Goal: Go to known website: Access a specific website the user already knows

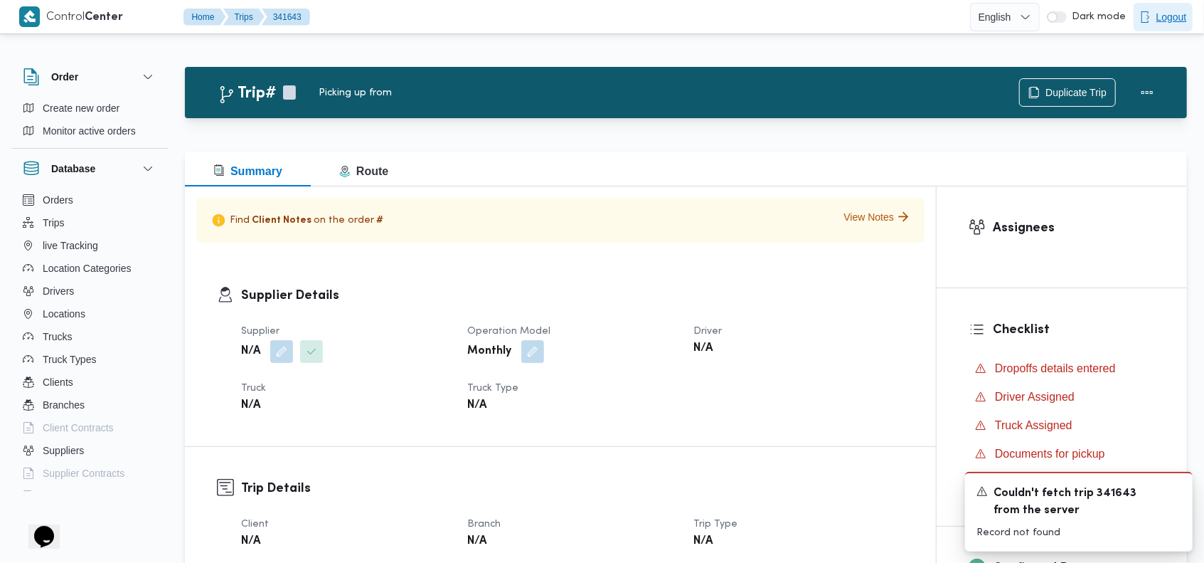
click at [1172, 19] on span "Logout" at bounding box center [1172, 17] width 31 height 17
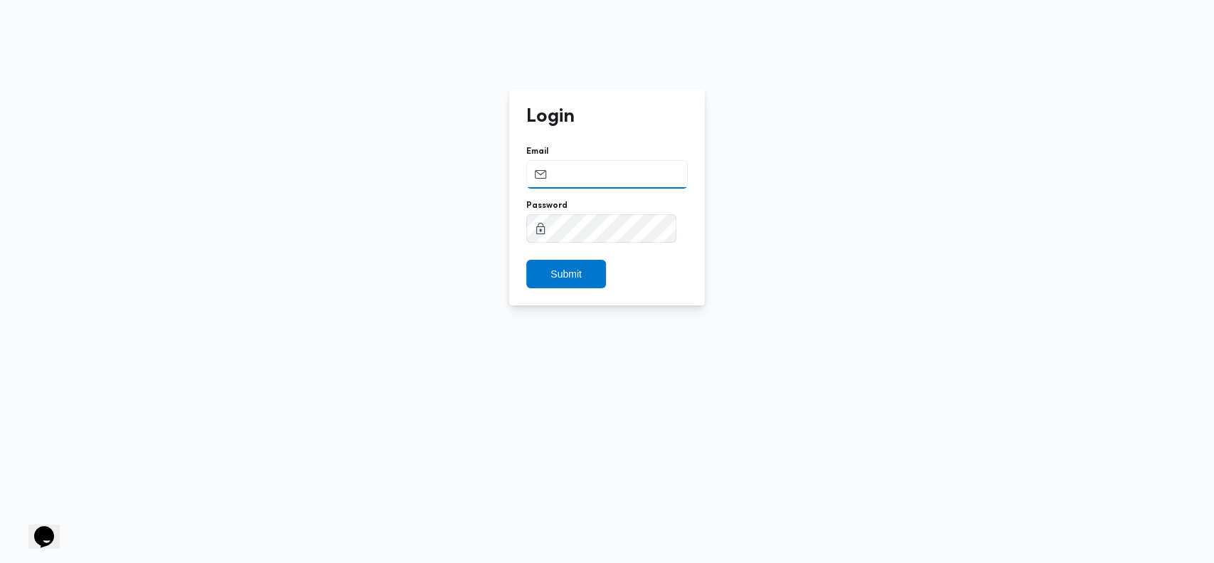
type input "ahmed.adel@illa.com.eg"
click at [601, 174] on input "ahmed.adel@illa.com.eg" at bounding box center [606, 174] width 161 height 28
click at [586, 171] on input "Email" at bounding box center [606, 174] width 161 height 28
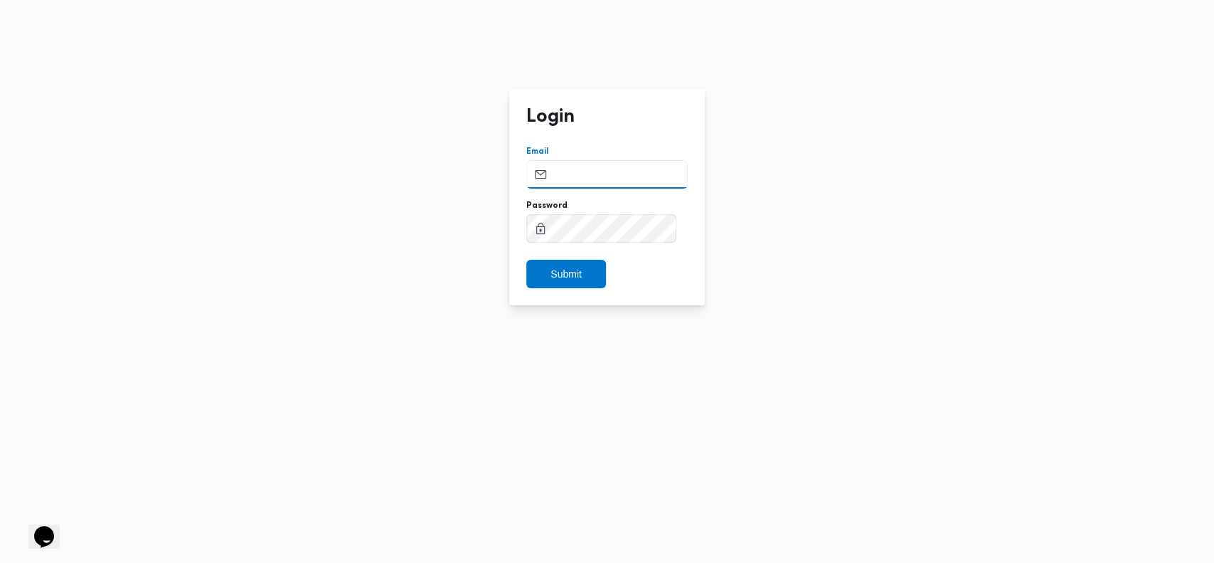
paste input "ahmed.adel@illa.com.eg"
type input "ahmed.adel@illa.com.eg"
click at [526, 260] on button "Submit" at bounding box center [566, 274] width 80 height 28
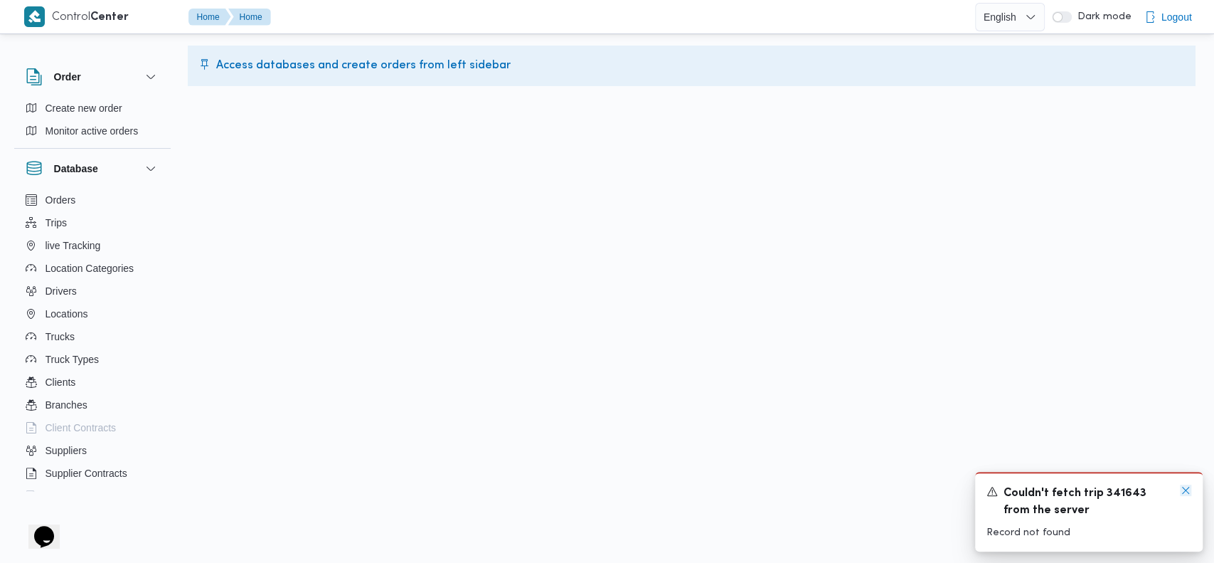
click at [1181, 494] on icon "Dismiss toast" at bounding box center [1185, 489] width 11 height 11
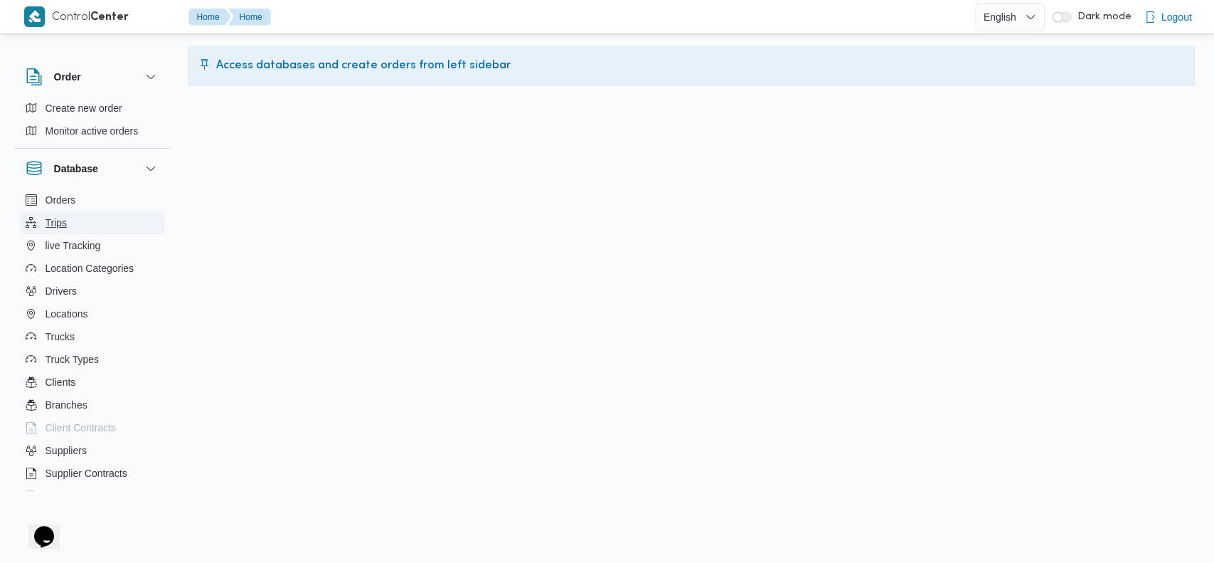
click at [71, 216] on button "Trips" at bounding box center [92, 222] width 145 height 23
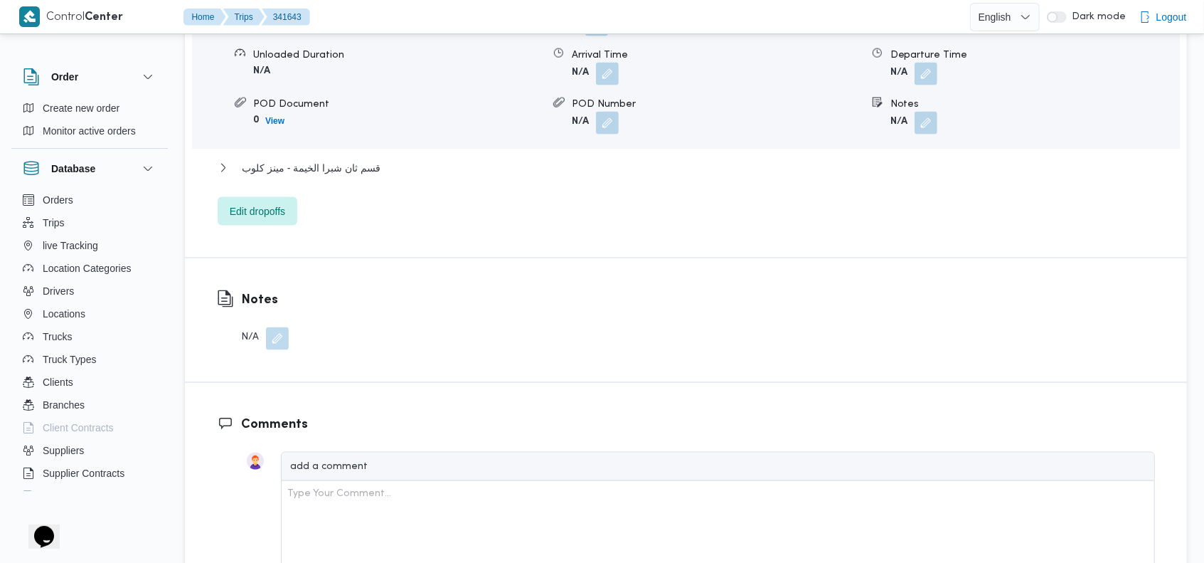
scroll to position [1327, 0]
click at [354, 158] on span "قسم ثان شبرا الخيمة - مينز كلوب" at bounding box center [311, 166] width 139 height 17
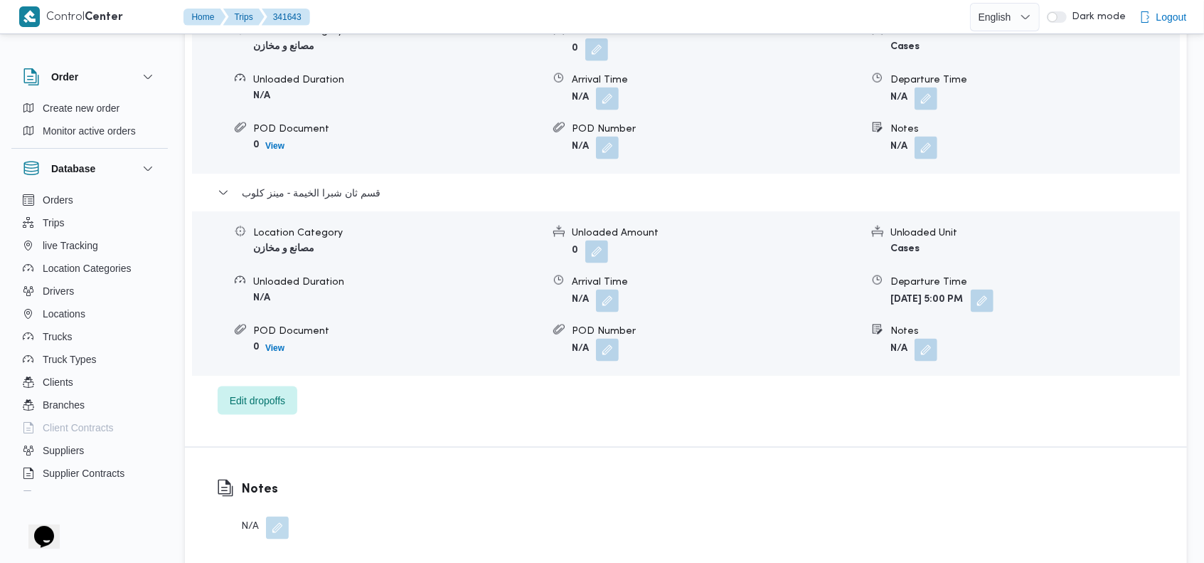
scroll to position [0, 0]
